Goal: Navigation & Orientation: Find specific page/section

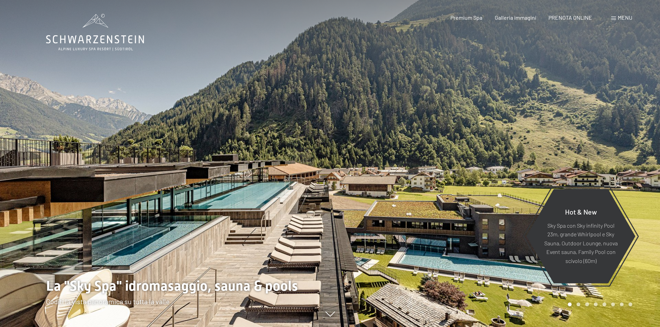
scroll to position [69, 0]
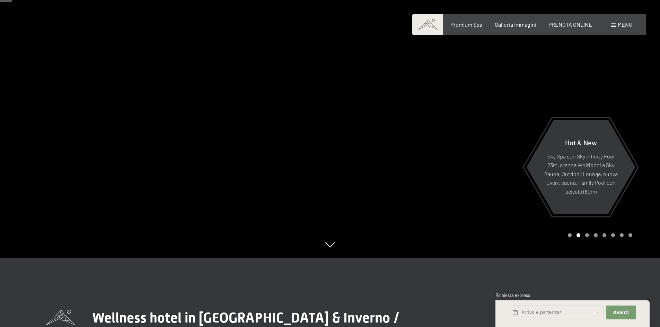
click at [626, 98] on div at bounding box center [495, 94] width 330 height 327
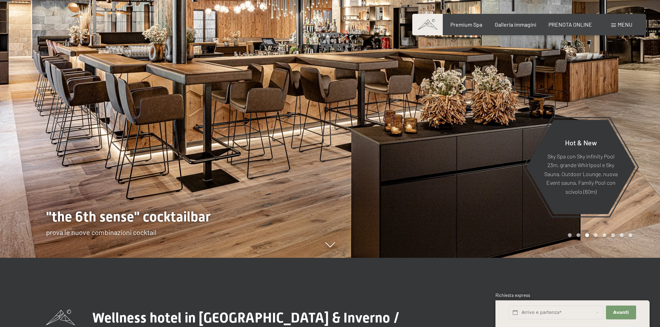
click at [617, 97] on div at bounding box center [495, 94] width 330 height 327
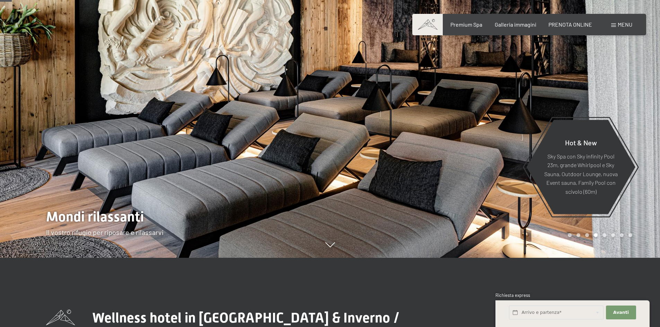
click at [612, 101] on div at bounding box center [495, 94] width 330 height 327
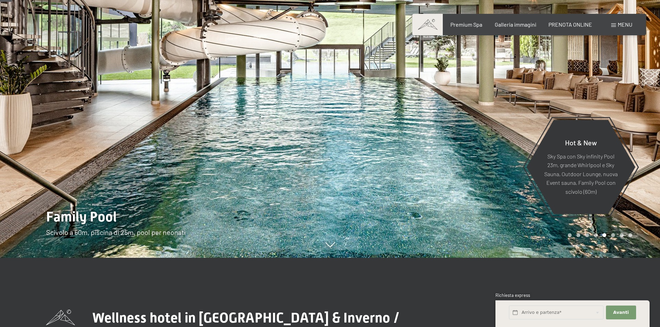
click at [582, 92] on div at bounding box center [495, 94] width 330 height 327
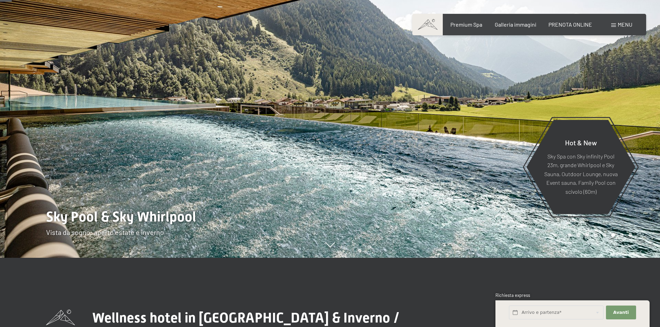
click at [586, 91] on div at bounding box center [495, 94] width 330 height 327
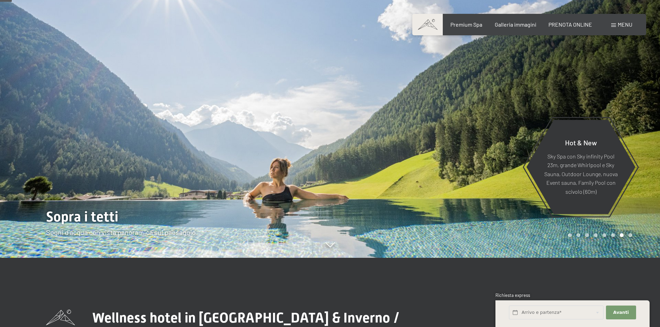
click at [574, 86] on div at bounding box center [495, 94] width 330 height 327
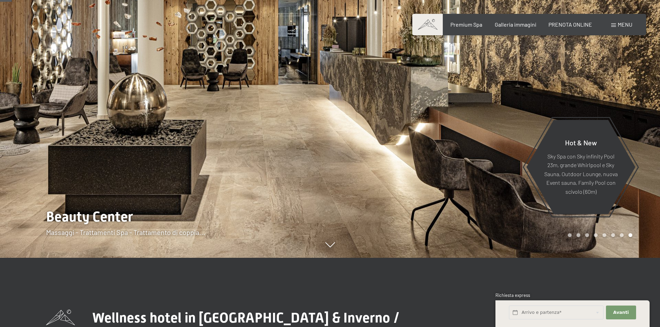
click at [570, 85] on div at bounding box center [495, 94] width 330 height 327
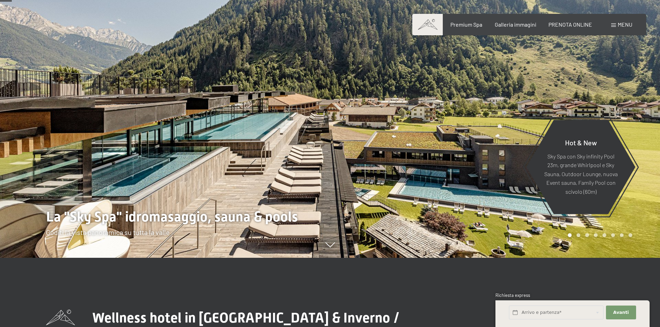
click at [637, 95] on div at bounding box center [495, 94] width 330 height 327
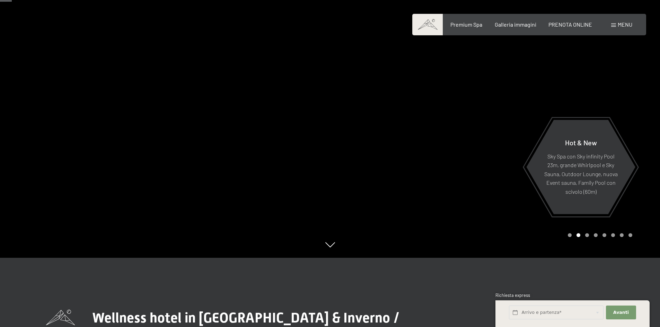
click at [638, 89] on div at bounding box center [495, 94] width 330 height 327
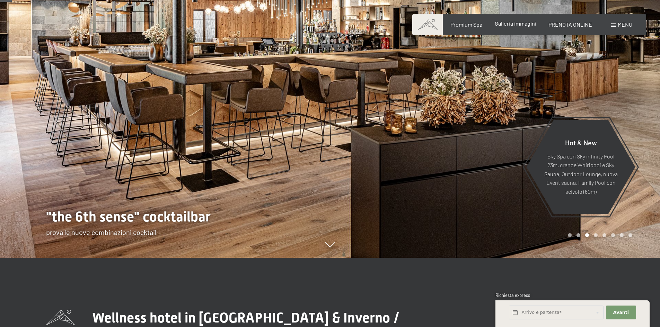
click at [515, 27] on span "Galleria immagini" at bounding box center [516, 23] width 42 height 7
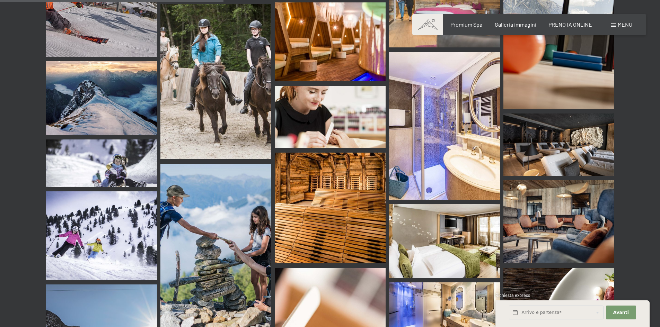
scroll to position [3084, 0]
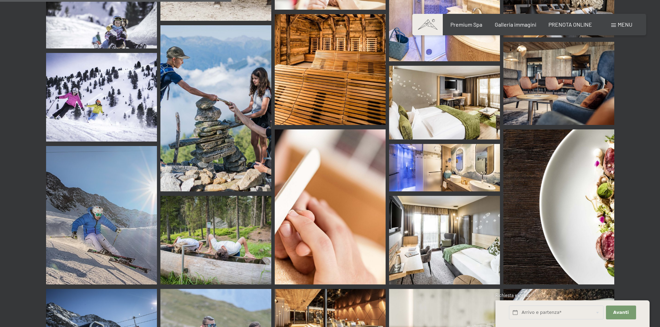
click at [361, 73] on img at bounding box center [330, 69] width 111 height 111
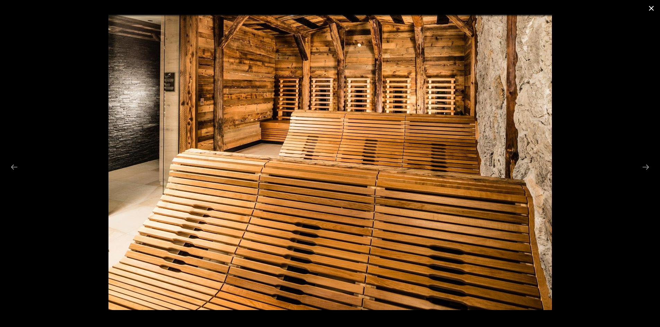
click at [653, 7] on button "Close gallery" at bounding box center [651, 8] width 17 height 16
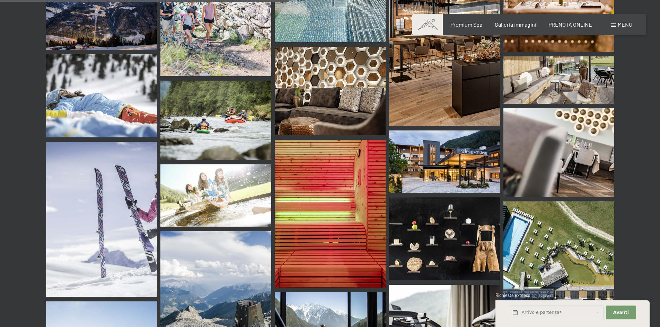
scroll to position [3847, 0]
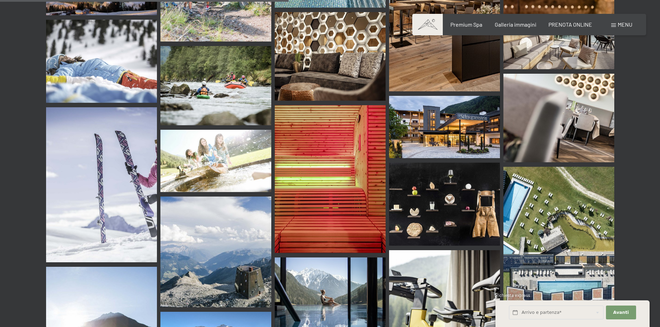
click at [451, 112] on img at bounding box center [444, 127] width 111 height 62
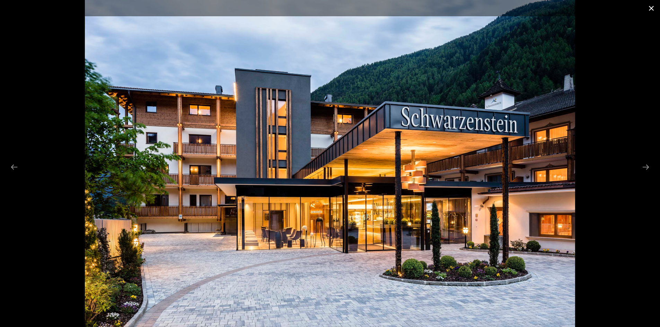
click at [650, 9] on button "Close gallery" at bounding box center [651, 8] width 17 height 16
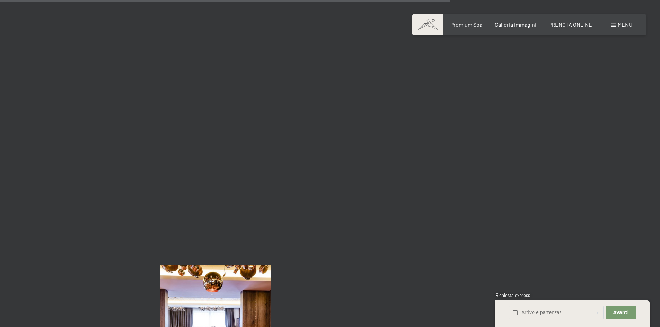
scroll to position [5995, 0]
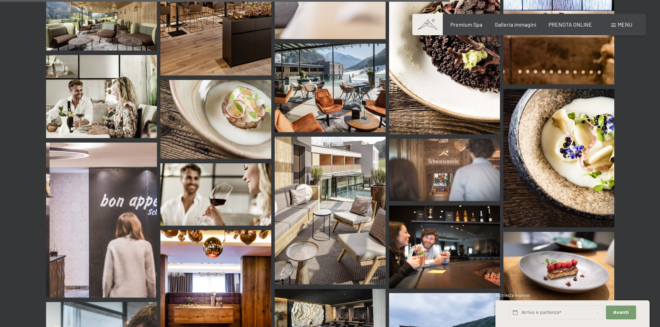
click at [318, 59] on img at bounding box center [330, 88] width 111 height 89
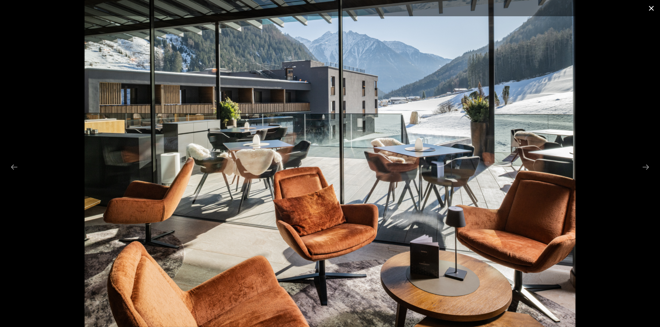
click at [652, 5] on button "Close gallery" at bounding box center [651, 8] width 17 height 16
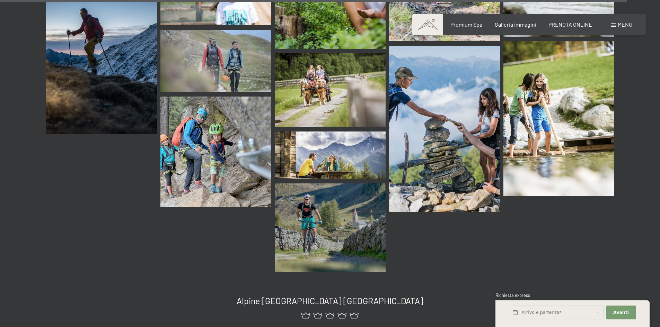
scroll to position [8560, 0]
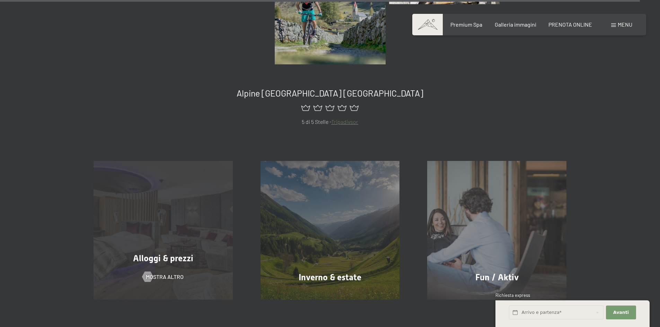
click at [190, 194] on div "Alloggi & prezzi mostra altro" at bounding box center [163, 230] width 167 height 139
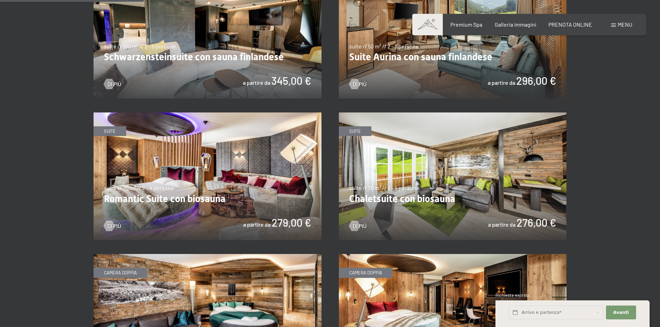
scroll to position [347, 0]
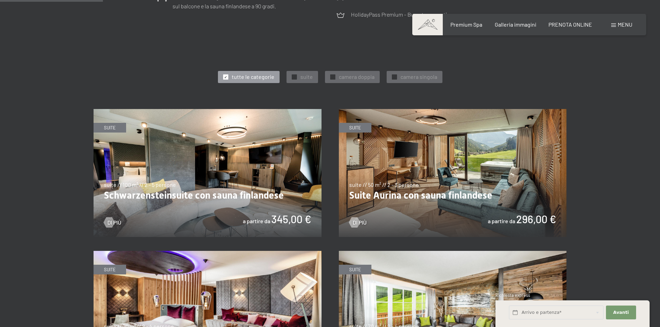
click at [254, 152] on img at bounding box center [208, 173] width 228 height 128
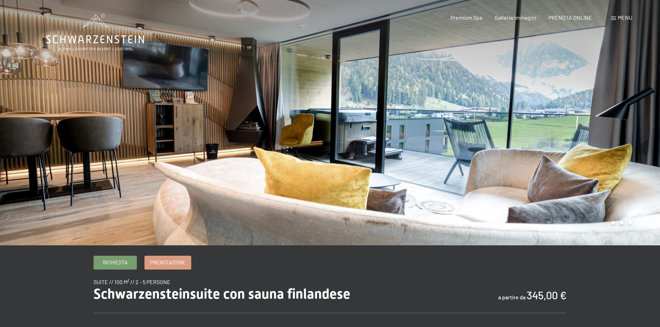
click at [617, 113] on div at bounding box center [495, 123] width 330 height 246
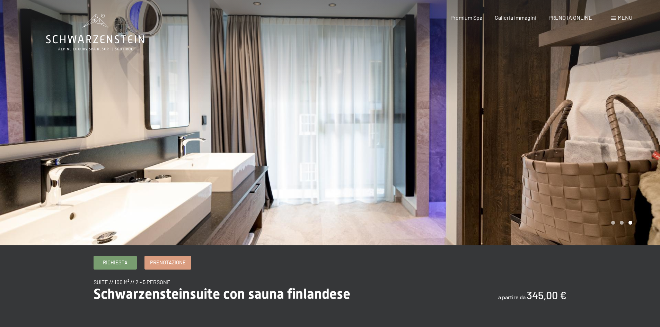
click at [42, 137] on div at bounding box center [165, 123] width 330 height 246
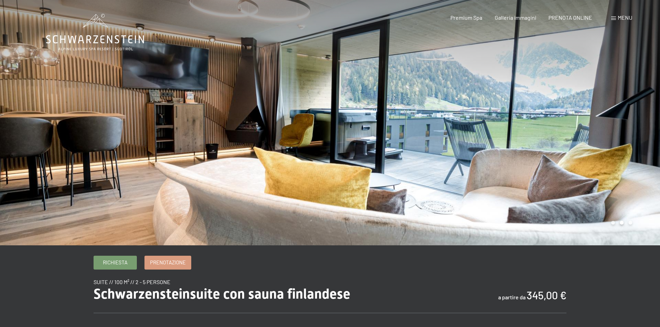
click at [605, 113] on div at bounding box center [495, 123] width 330 height 246
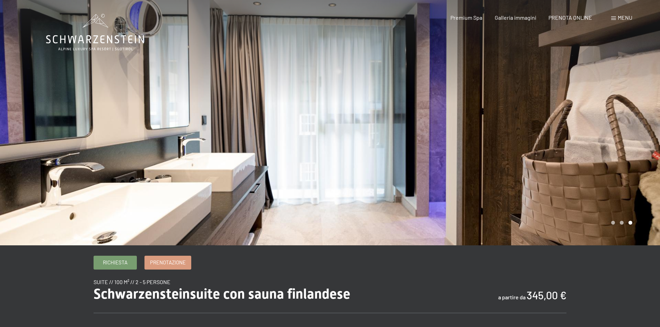
click at [605, 113] on div at bounding box center [495, 123] width 330 height 246
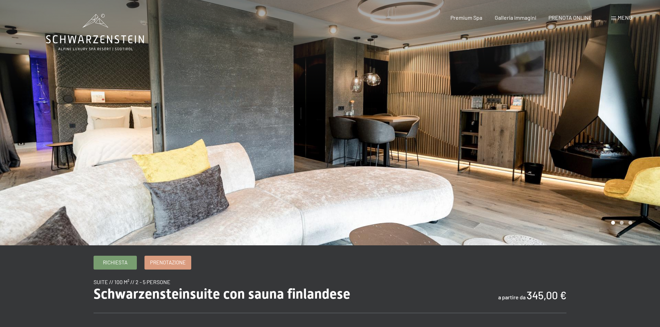
click at [622, 21] on div "Prenotazione Richiesta Premium Spa Galleria immagini PRENOTA ONLINE Menu DE IT …" at bounding box center [529, 18] width 206 height 8
click at [623, 20] on span "Menu" at bounding box center [625, 17] width 15 height 7
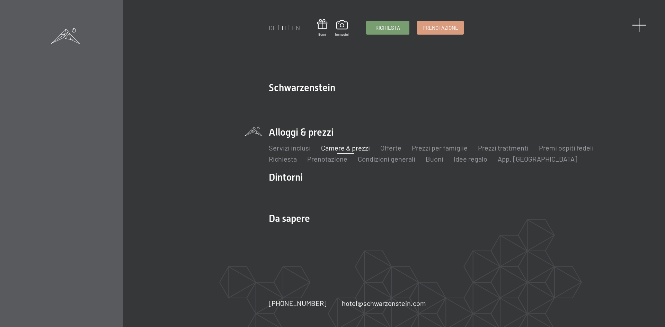
click at [640, 27] on span at bounding box center [639, 25] width 14 height 14
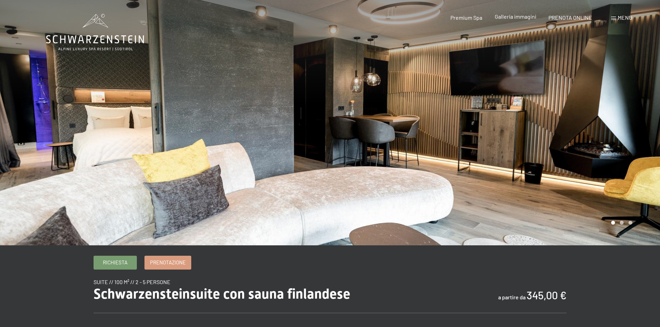
click at [511, 19] on span "Galleria immagini" at bounding box center [516, 16] width 42 height 7
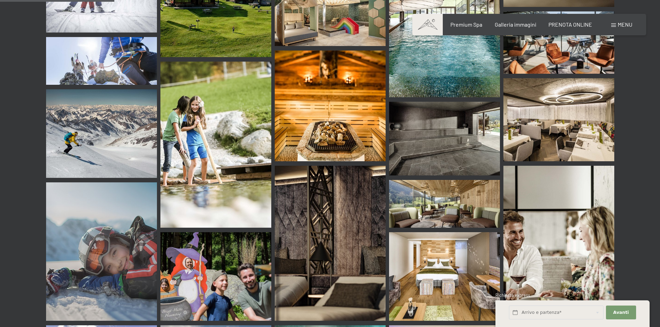
scroll to position [1663, 0]
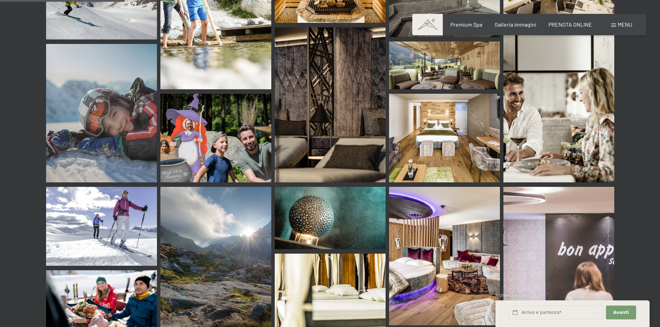
click at [232, 134] on img at bounding box center [215, 138] width 111 height 89
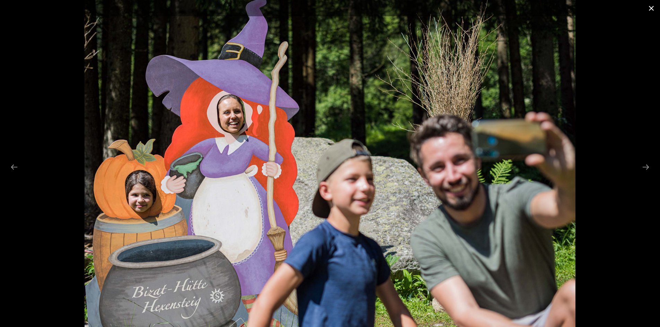
click at [650, 8] on button "Close gallery" at bounding box center [651, 8] width 17 height 16
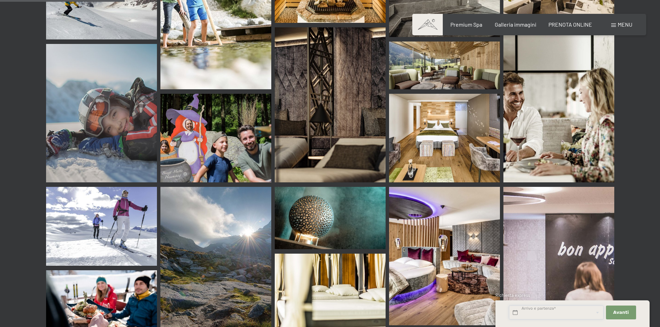
click at [529, 320] on input "text" at bounding box center [556, 313] width 95 height 14
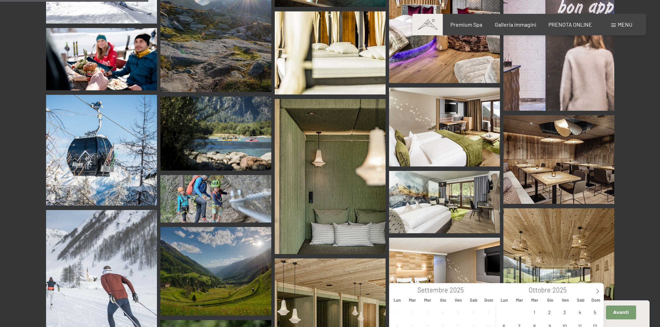
scroll to position [2010, 0]
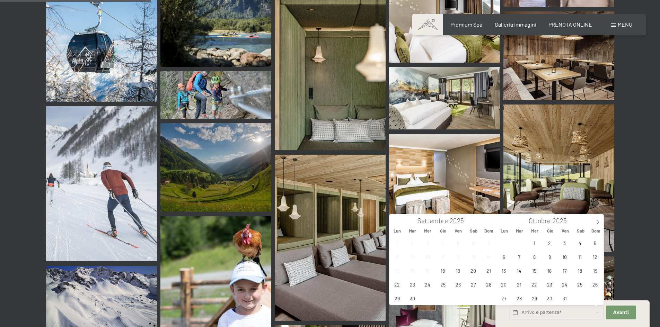
click at [221, 71] on img at bounding box center [215, 94] width 111 height 47
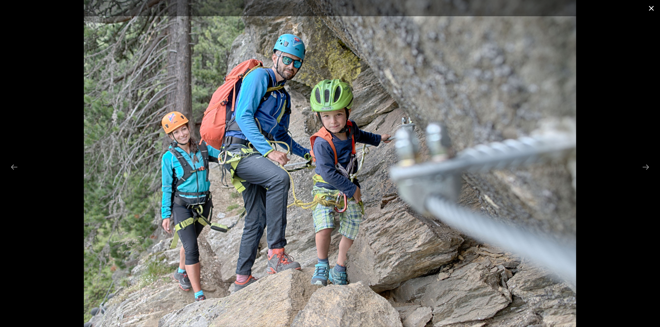
click at [650, 7] on button "Close gallery" at bounding box center [651, 8] width 17 height 16
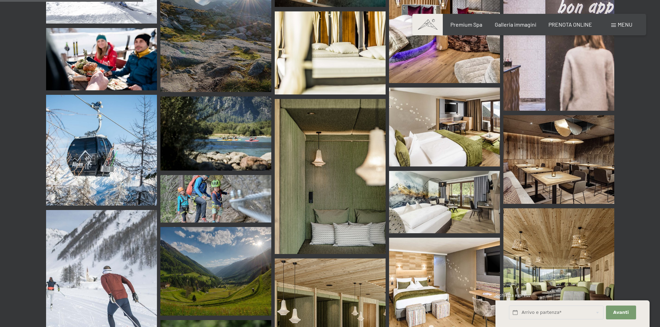
scroll to position [1941, 0]
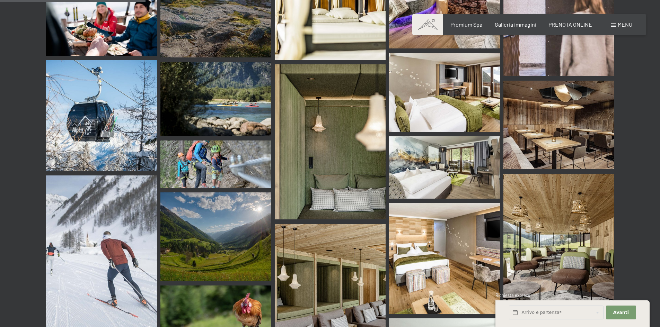
click at [95, 97] on img at bounding box center [101, 115] width 111 height 111
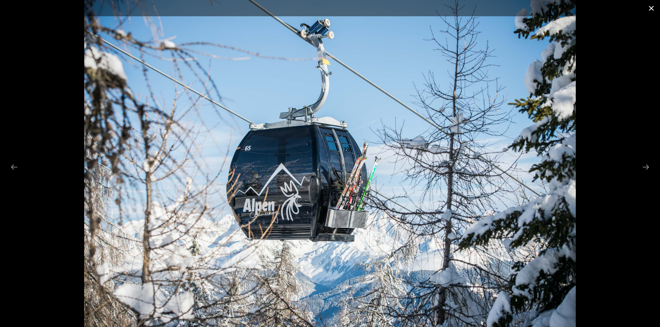
click at [653, 11] on button "Close gallery" at bounding box center [651, 8] width 17 height 16
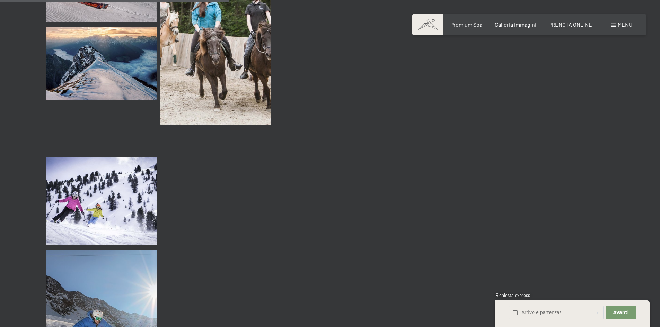
scroll to position [3119, 0]
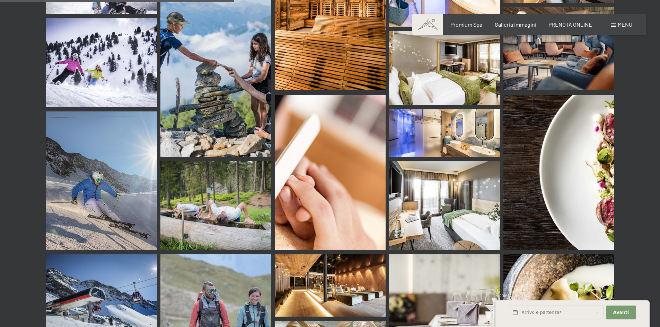
click at [214, 189] on img at bounding box center [215, 205] width 111 height 89
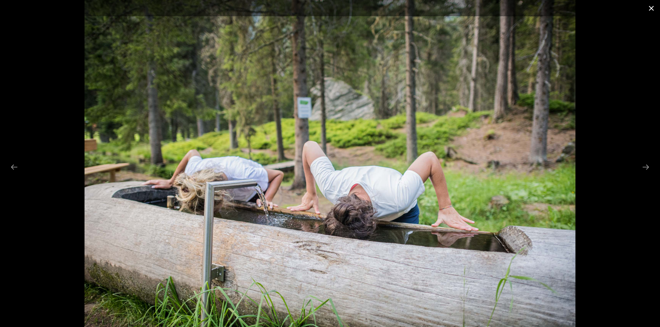
click at [653, 5] on button "Close gallery" at bounding box center [651, 8] width 17 height 16
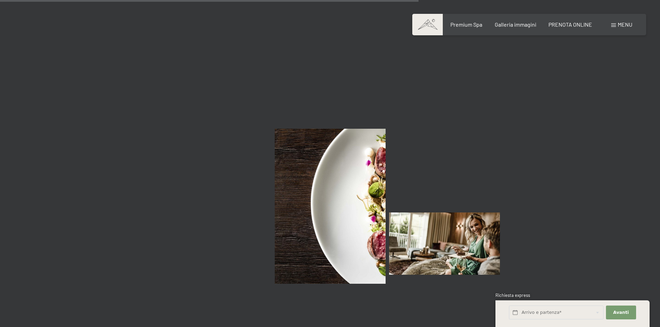
scroll to position [5718, 0]
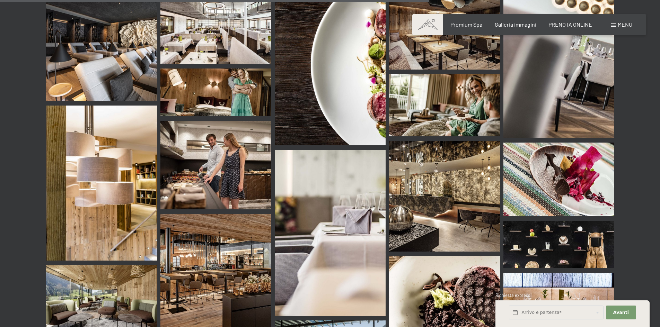
click at [241, 21] on img at bounding box center [215, 27] width 111 height 74
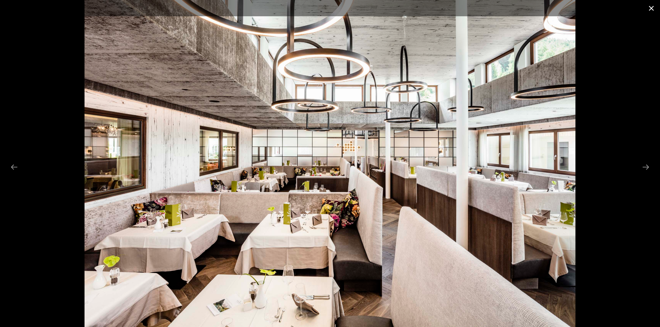
click at [653, 7] on button "Close gallery" at bounding box center [651, 8] width 17 height 16
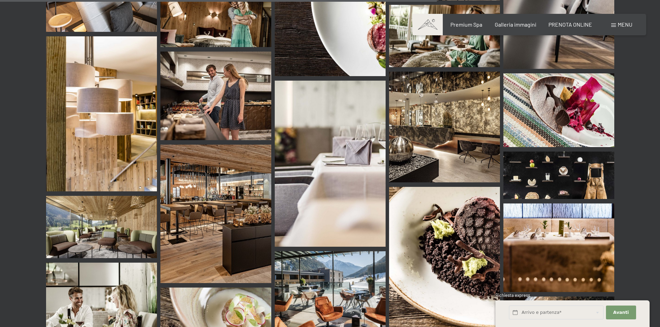
scroll to position [5857, 0]
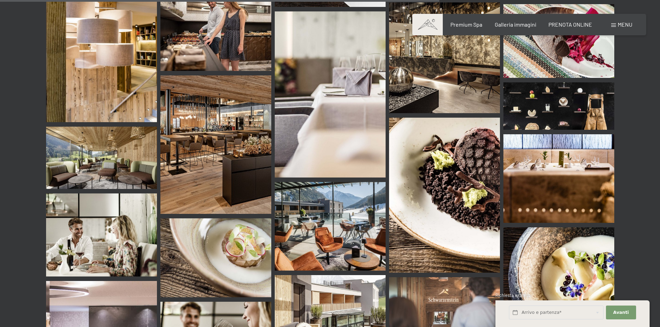
click at [362, 182] on img at bounding box center [330, 226] width 111 height 89
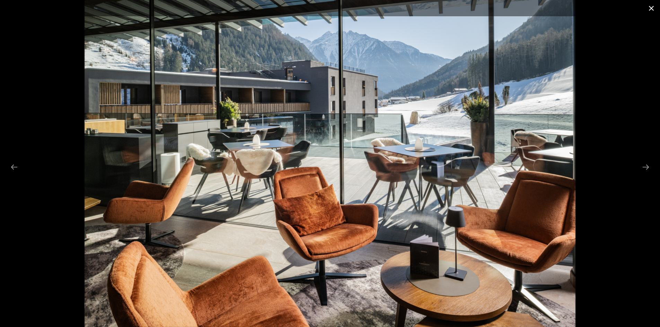
click at [653, 7] on button "Close gallery" at bounding box center [651, 8] width 17 height 16
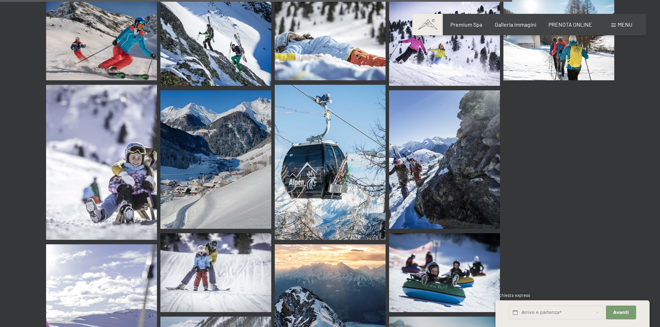
scroll to position [6827, 0]
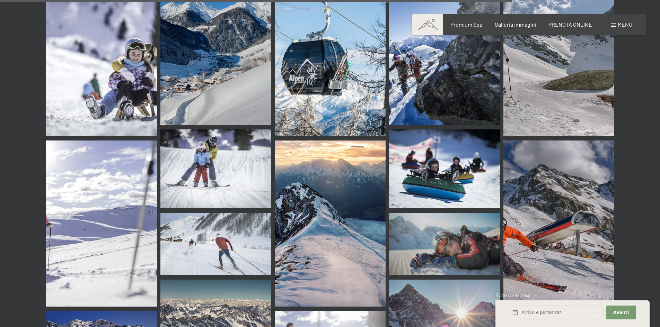
click at [460, 157] on img at bounding box center [444, 169] width 111 height 79
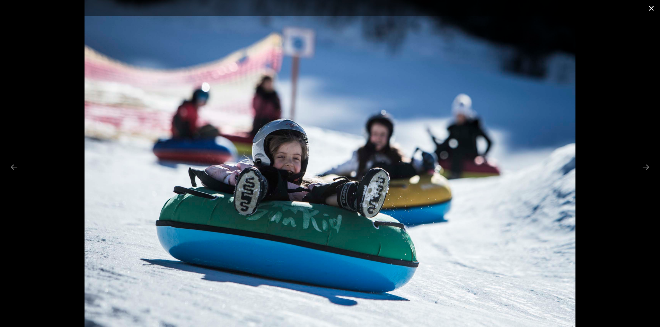
click at [650, 7] on button "Close gallery" at bounding box center [651, 8] width 17 height 16
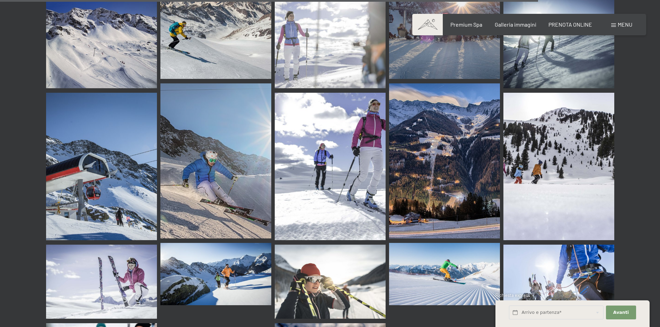
scroll to position [7174, 0]
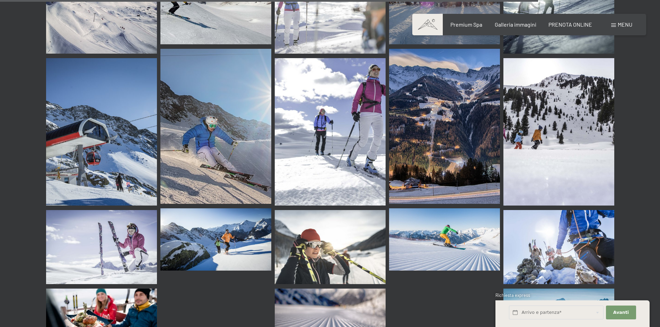
click at [333, 81] on img at bounding box center [330, 132] width 111 height 148
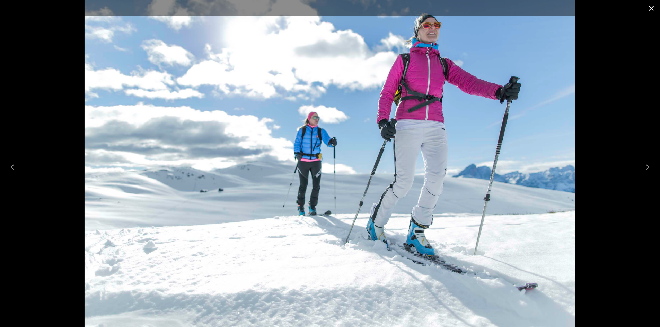
click at [649, 9] on button "Close gallery" at bounding box center [651, 8] width 17 height 16
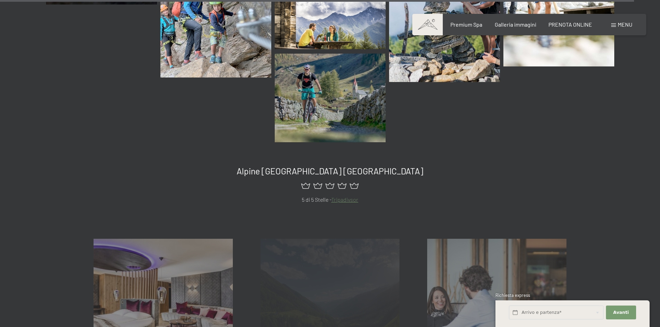
scroll to position [8690, 0]
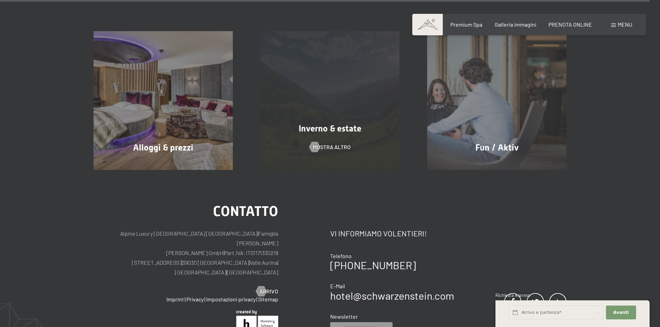
click at [341, 60] on div "Inverno & estate mostra altro" at bounding box center [330, 100] width 167 height 139
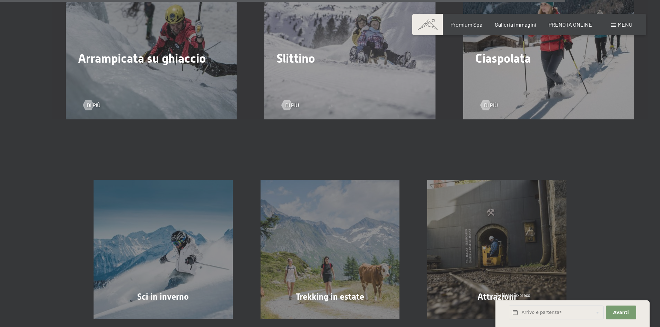
scroll to position [2079, 0]
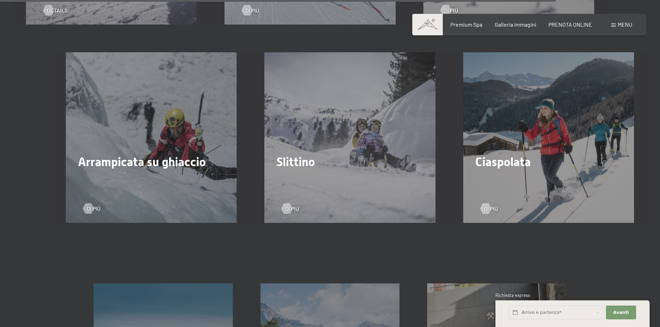
click at [362, 112] on div "Slittino Di più" at bounding box center [350, 137] width 199 height 171
click at [298, 205] on span "Di più" at bounding box center [299, 209] width 14 height 8
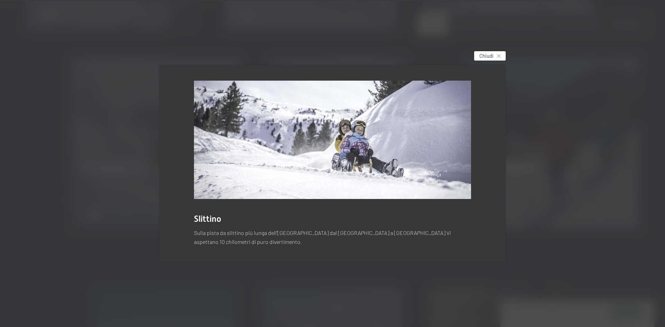
click at [484, 55] on span "Chiudi" at bounding box center [487, 55] width 14 height 7
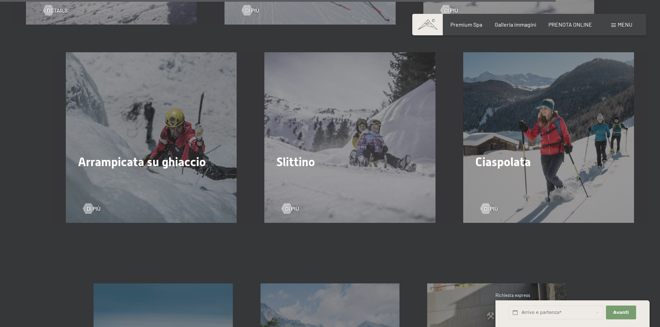
scroll to position [2322, 0]
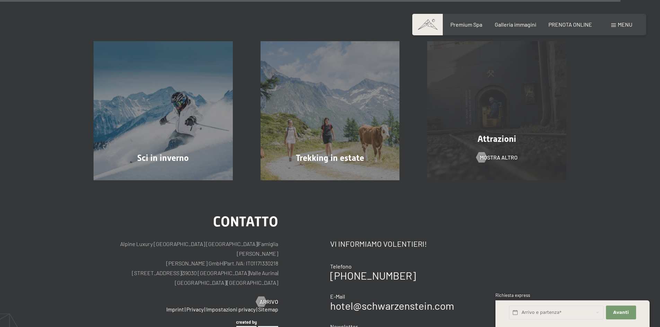
click at [507, 98] on div "Attrazioni mostra altro" at bounding box center [496, 110] width 167 height 139
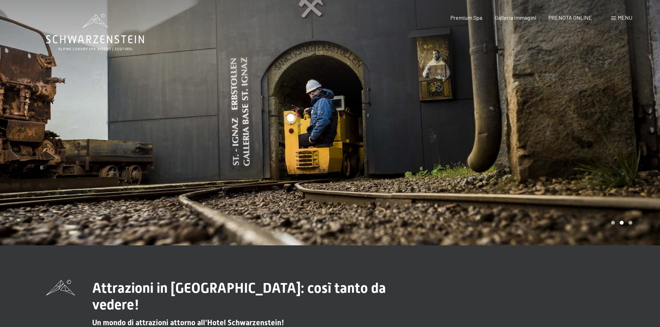
click at [613, 20] on span at bounding box center [613, 18] width 5 height 3
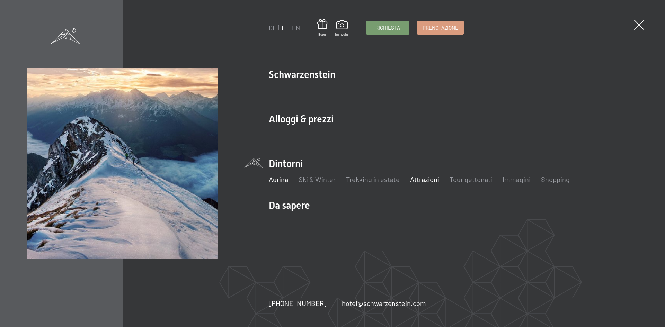
click at [284, 183] on link "Aurina" at bounding box center [278, 179] width 19 height 8
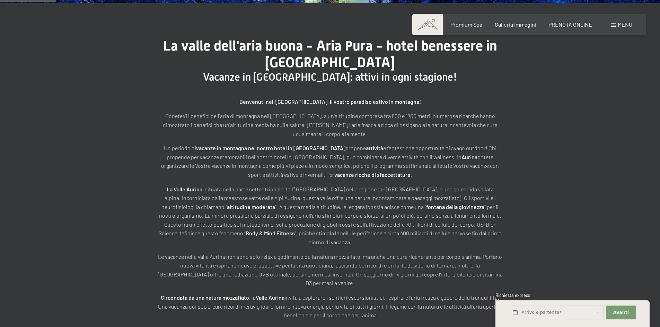
scroll to position [208, 0]
